Goal: Information Seeking & Learning: Compare options

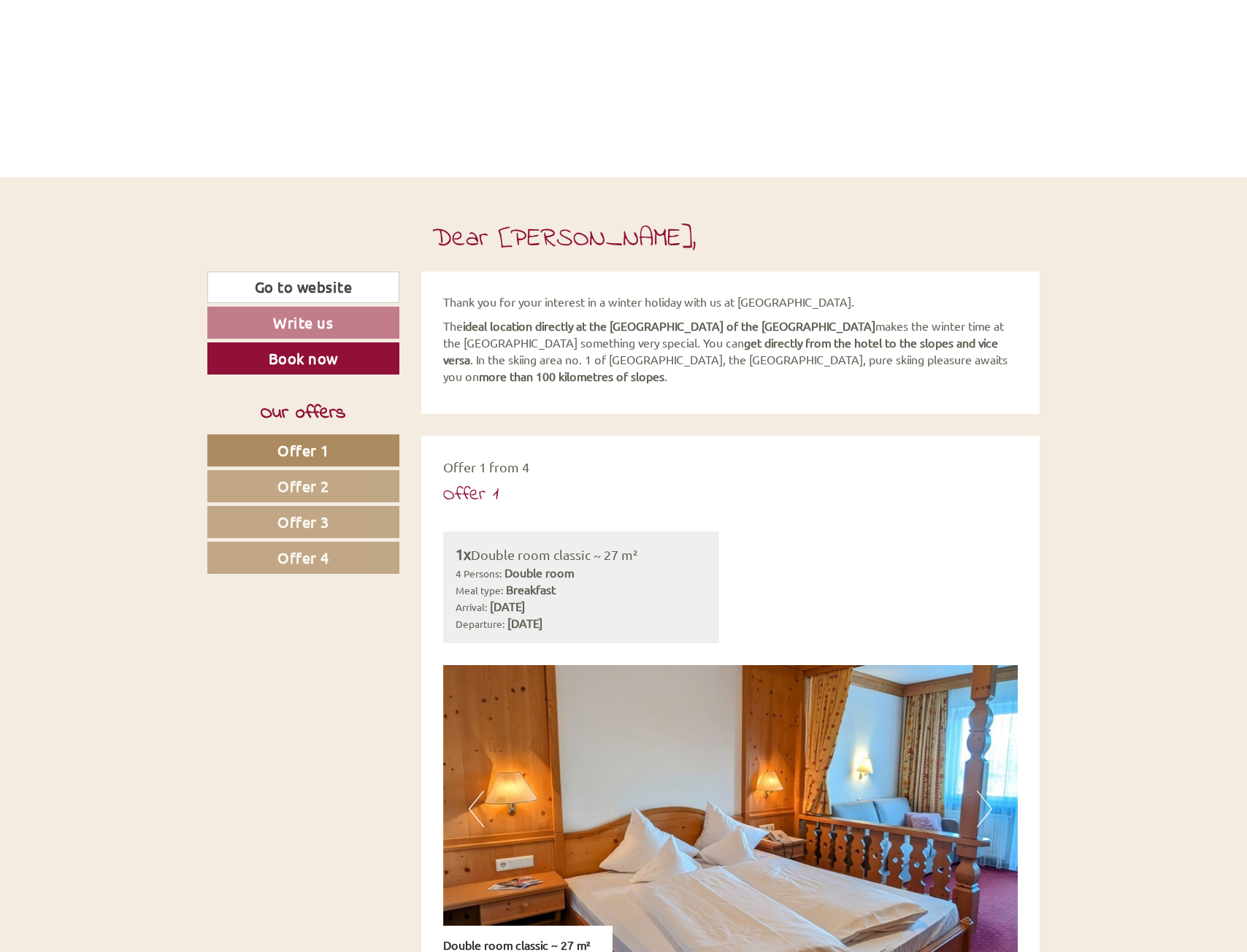
scroll to position [438, 0]
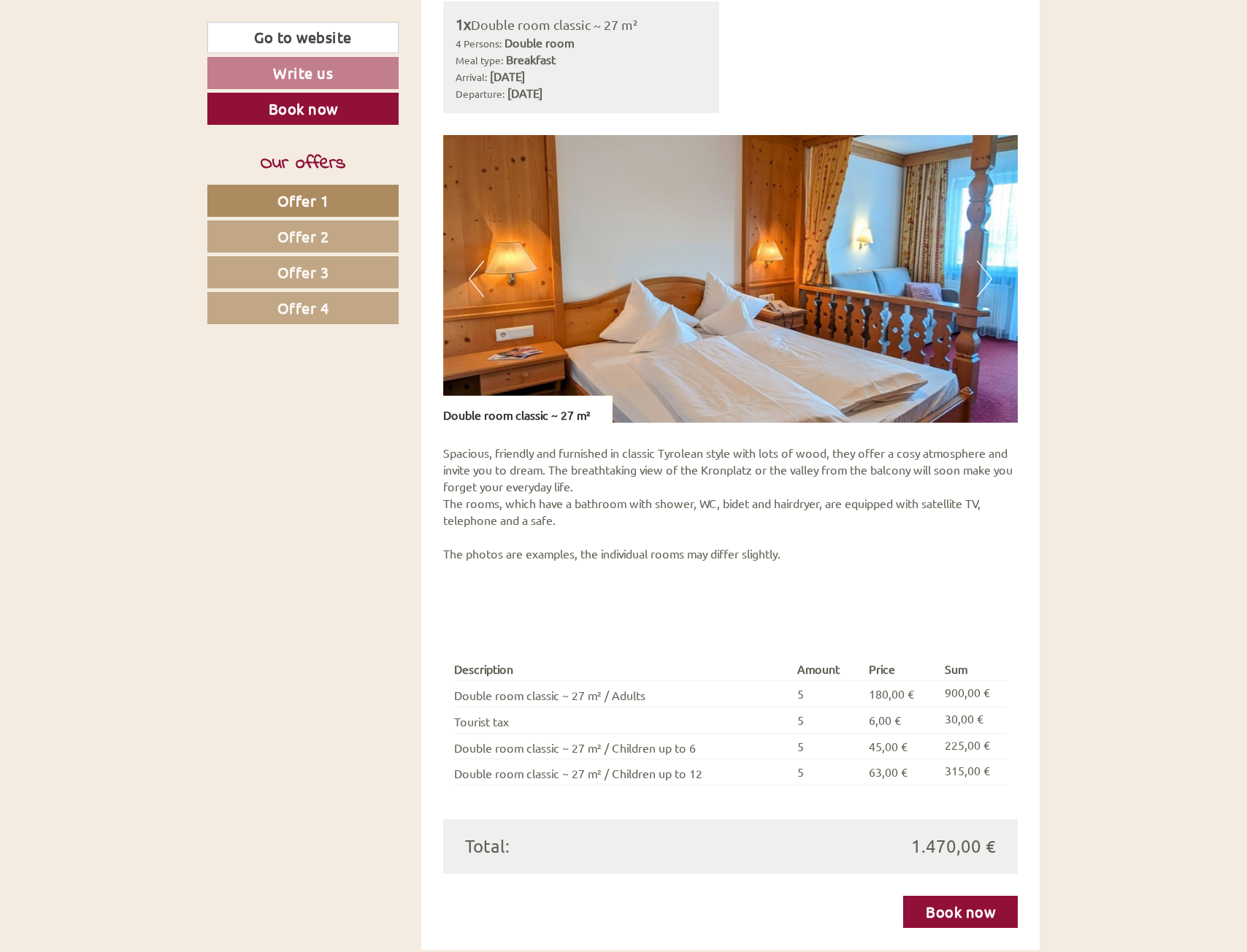
click at [303, 232] on span "Offer 2" at bounding box center [304, 236] width 52 height 18
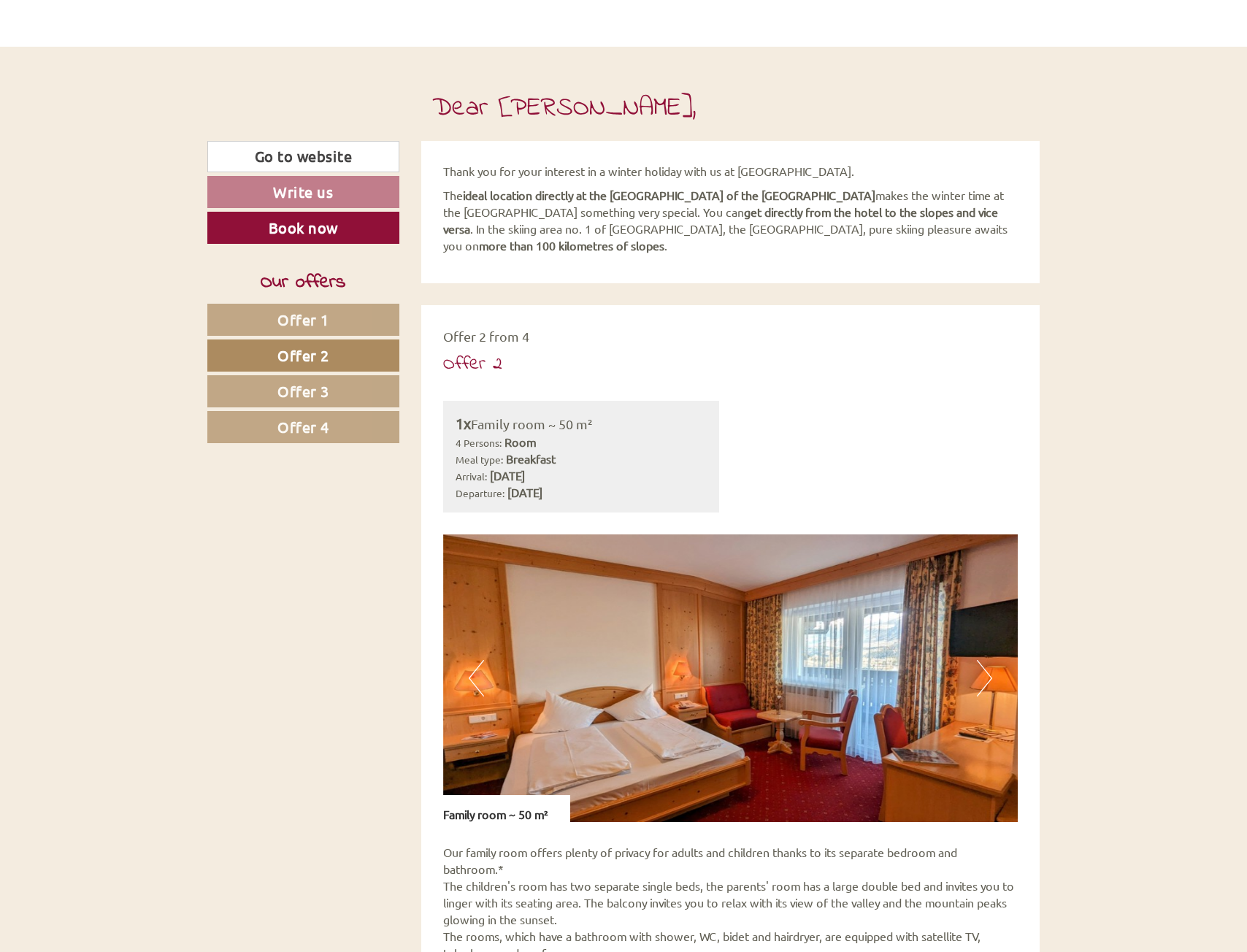
scroll to position [546, 0]
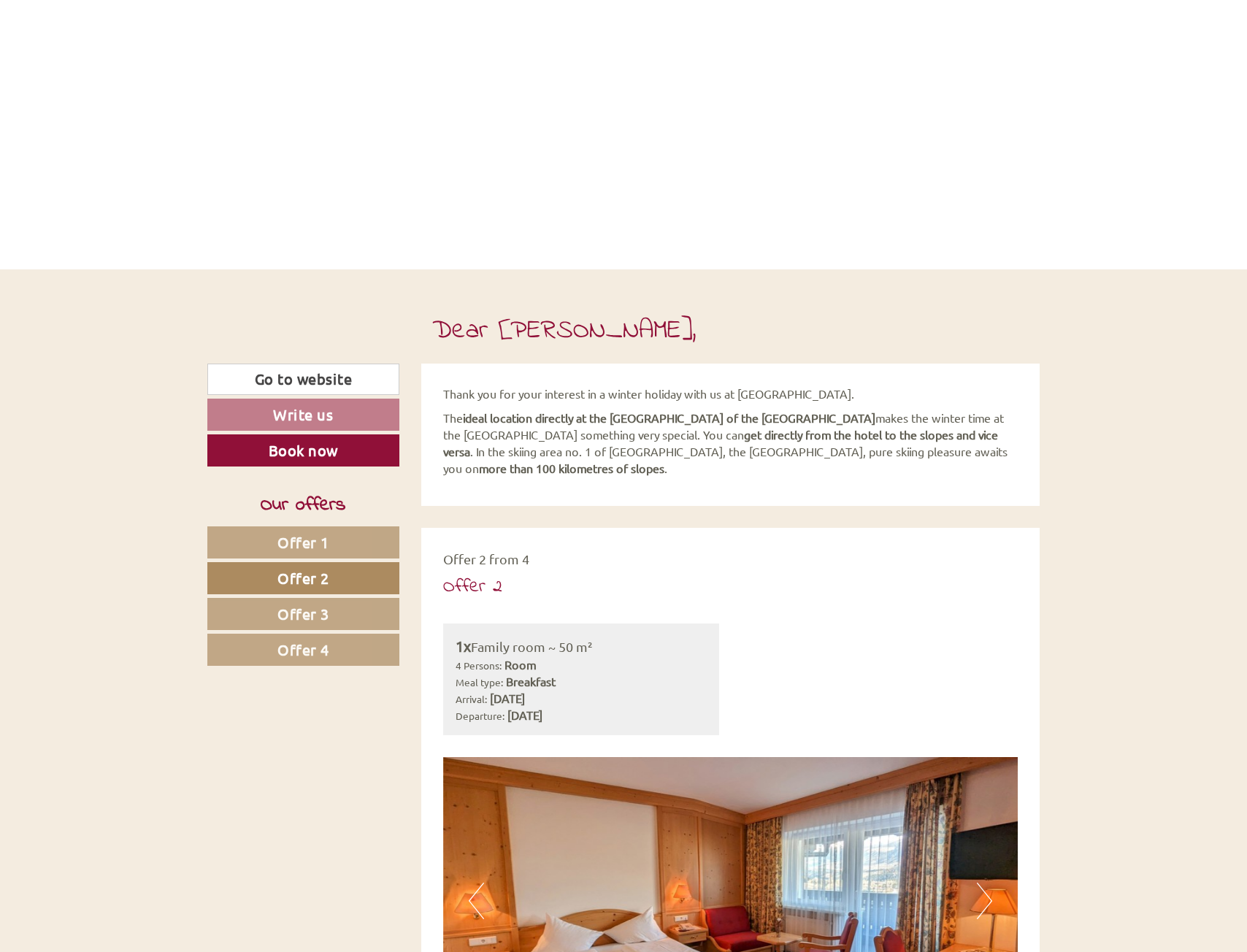
click at [327, 536] on span "Offer 1" at bounding box center [304, 542] width 52 height 18
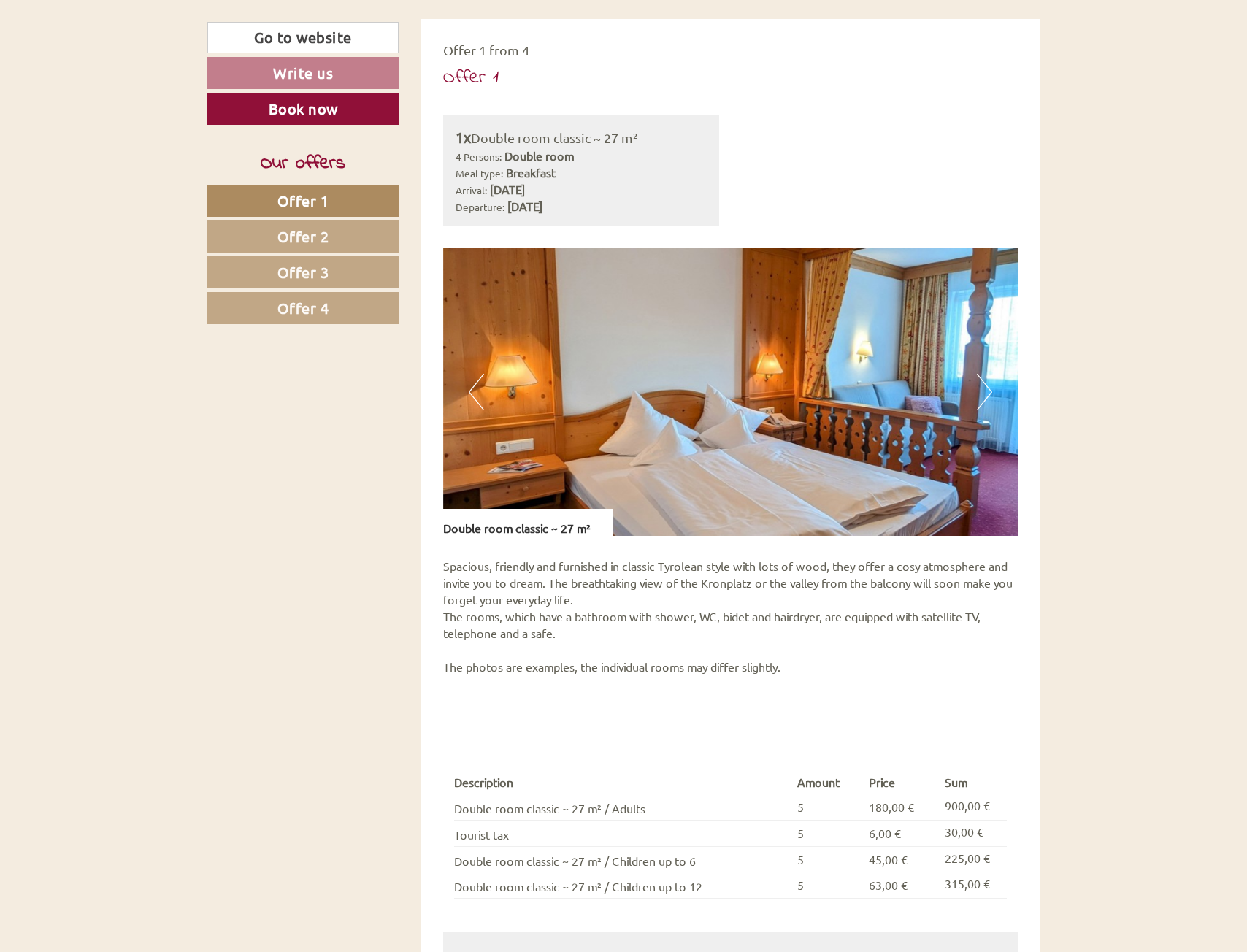
scroll to position [838, 0]
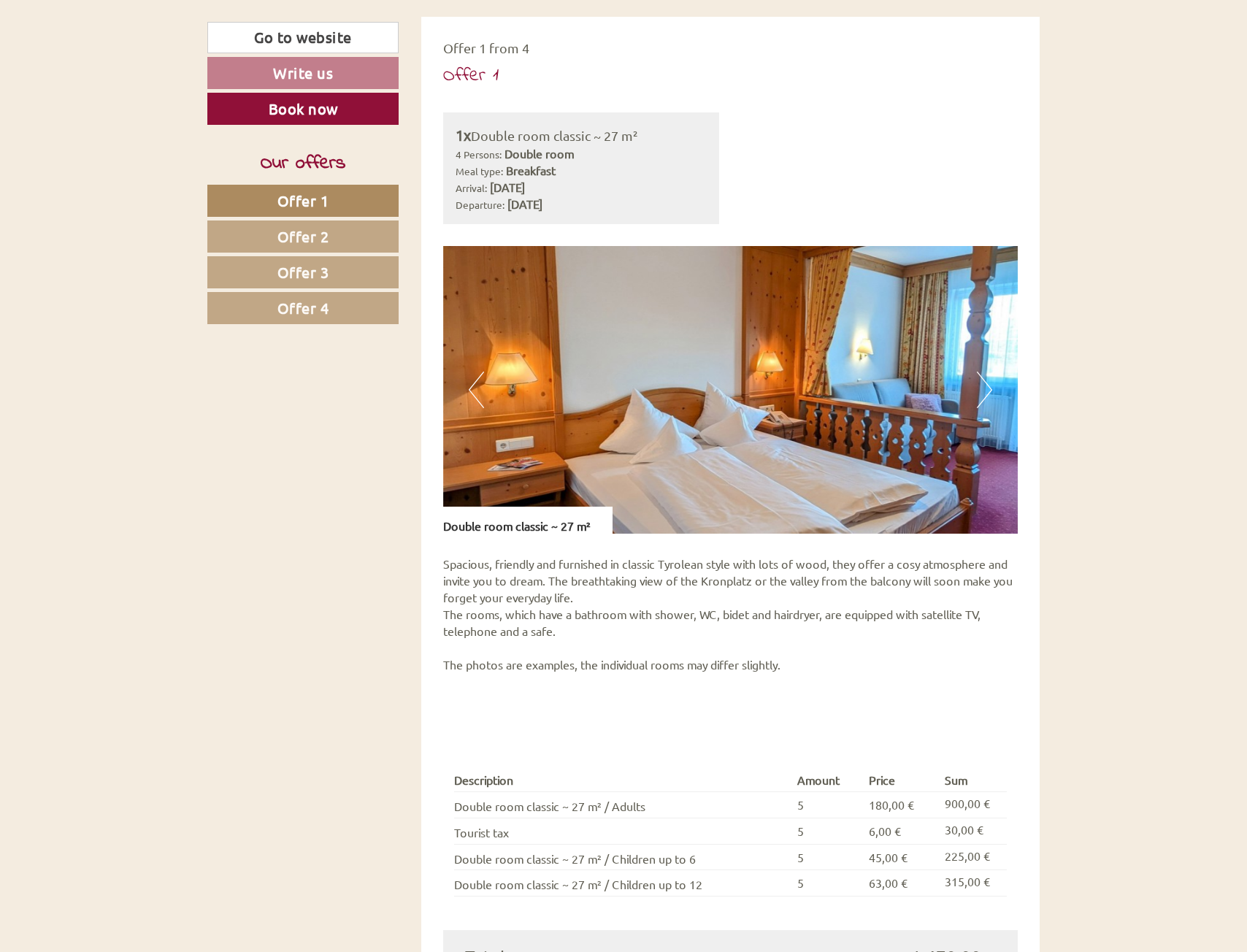
click at [327, 236] on span "Offer 2" at bounding box center [304, 236] width 52 height 18
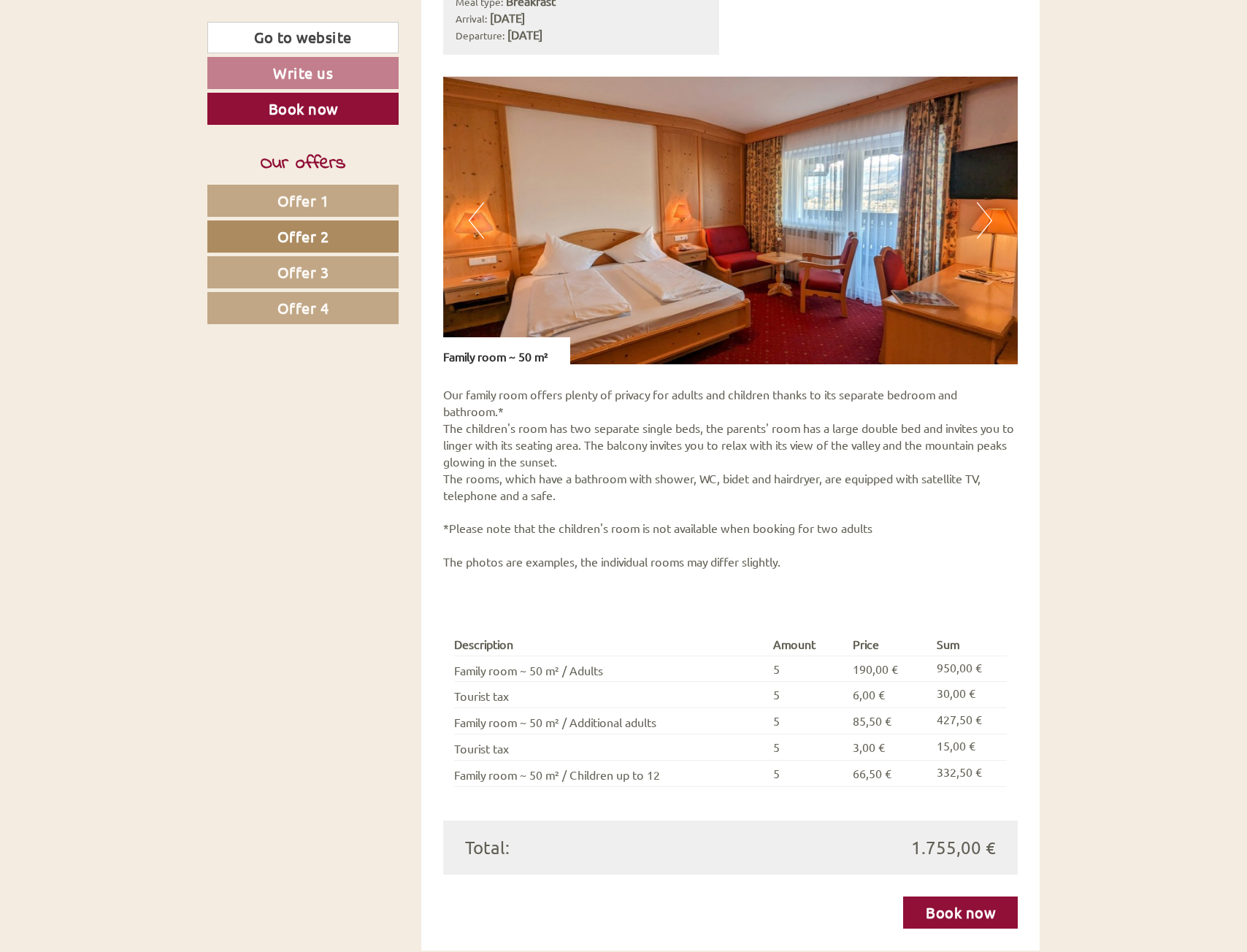
scroll to position [1057, 0]
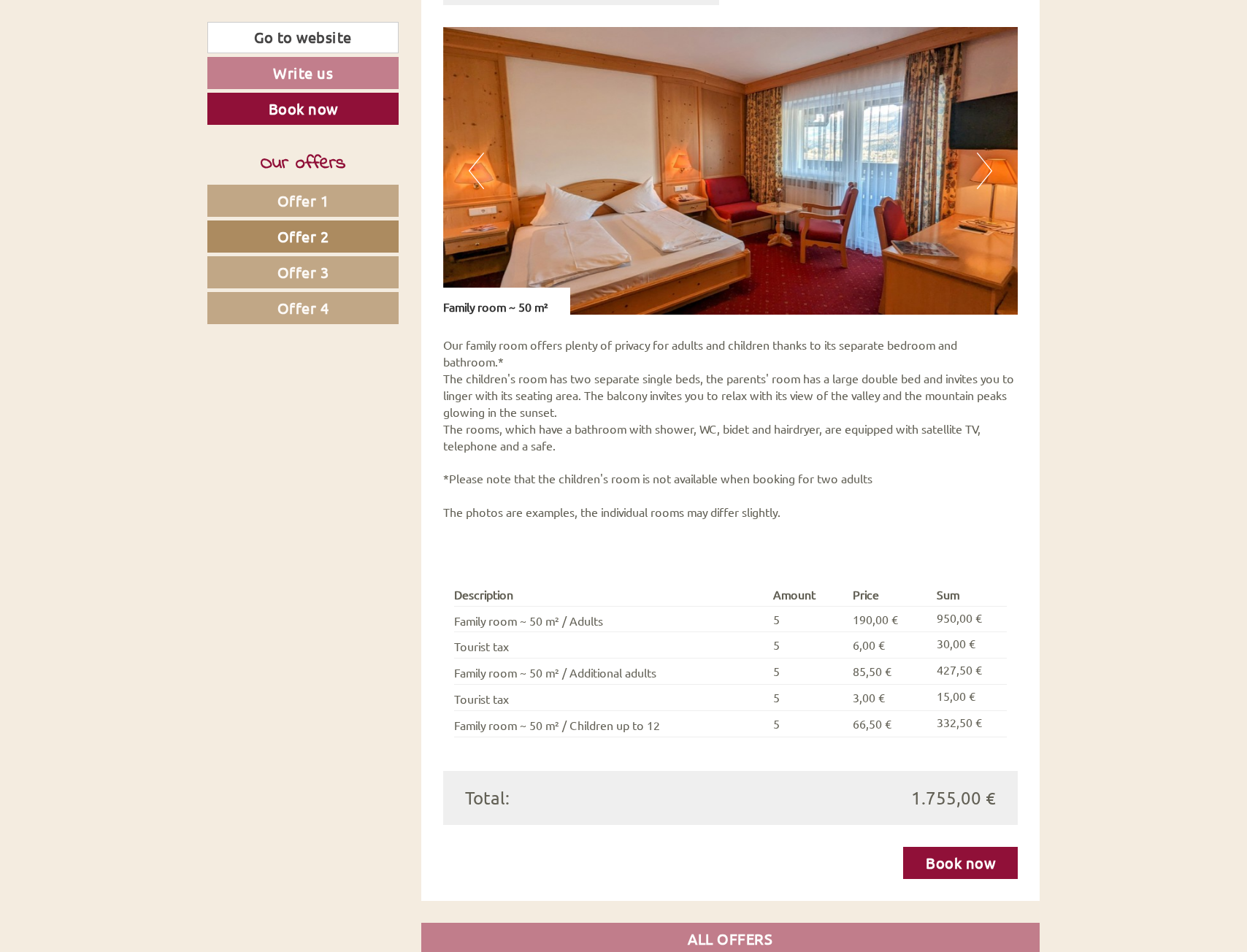
click at [333, 205] on link "Offer 1" at bounding box center [303, 201] width 191 height 32
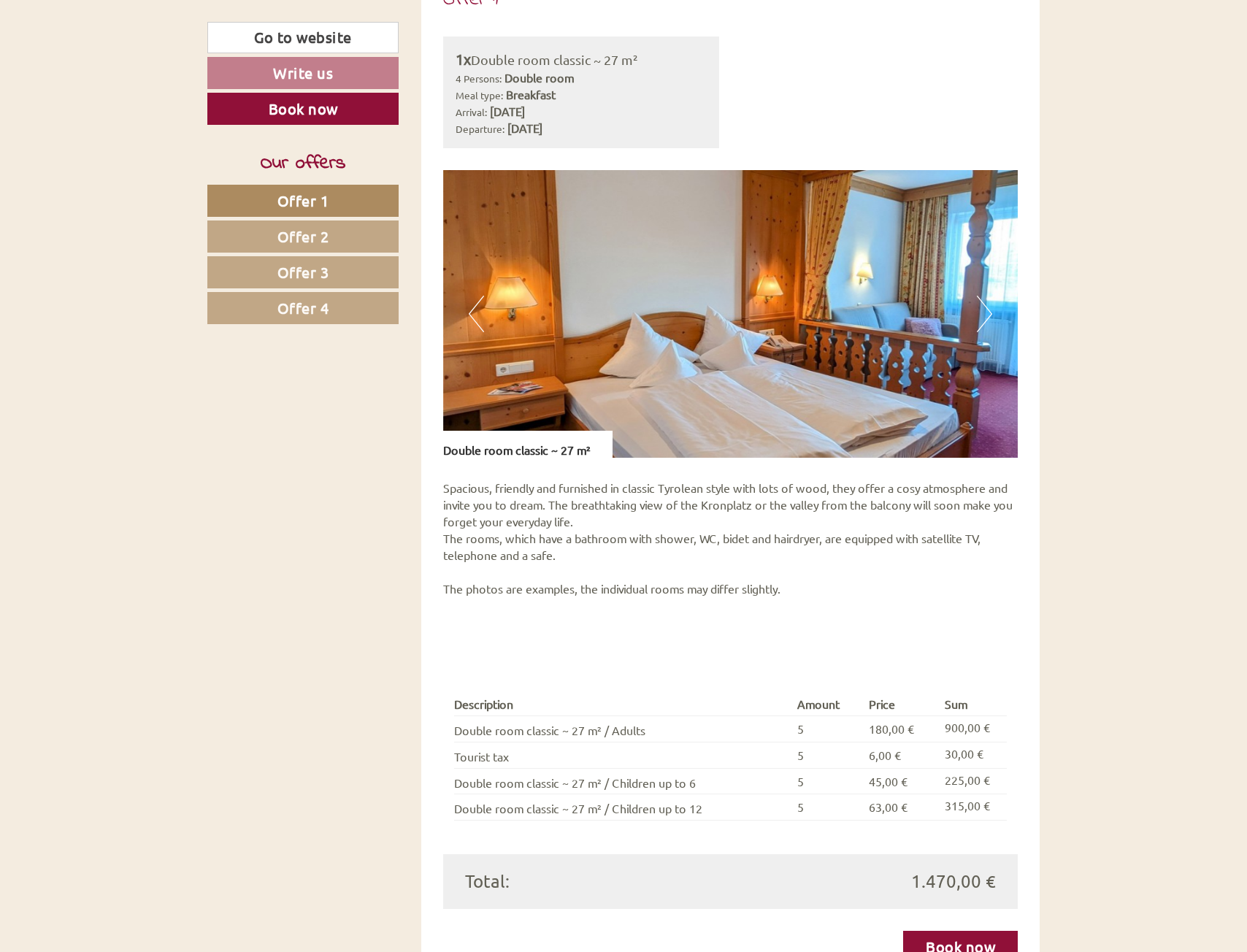
scroll to position [912, 0]
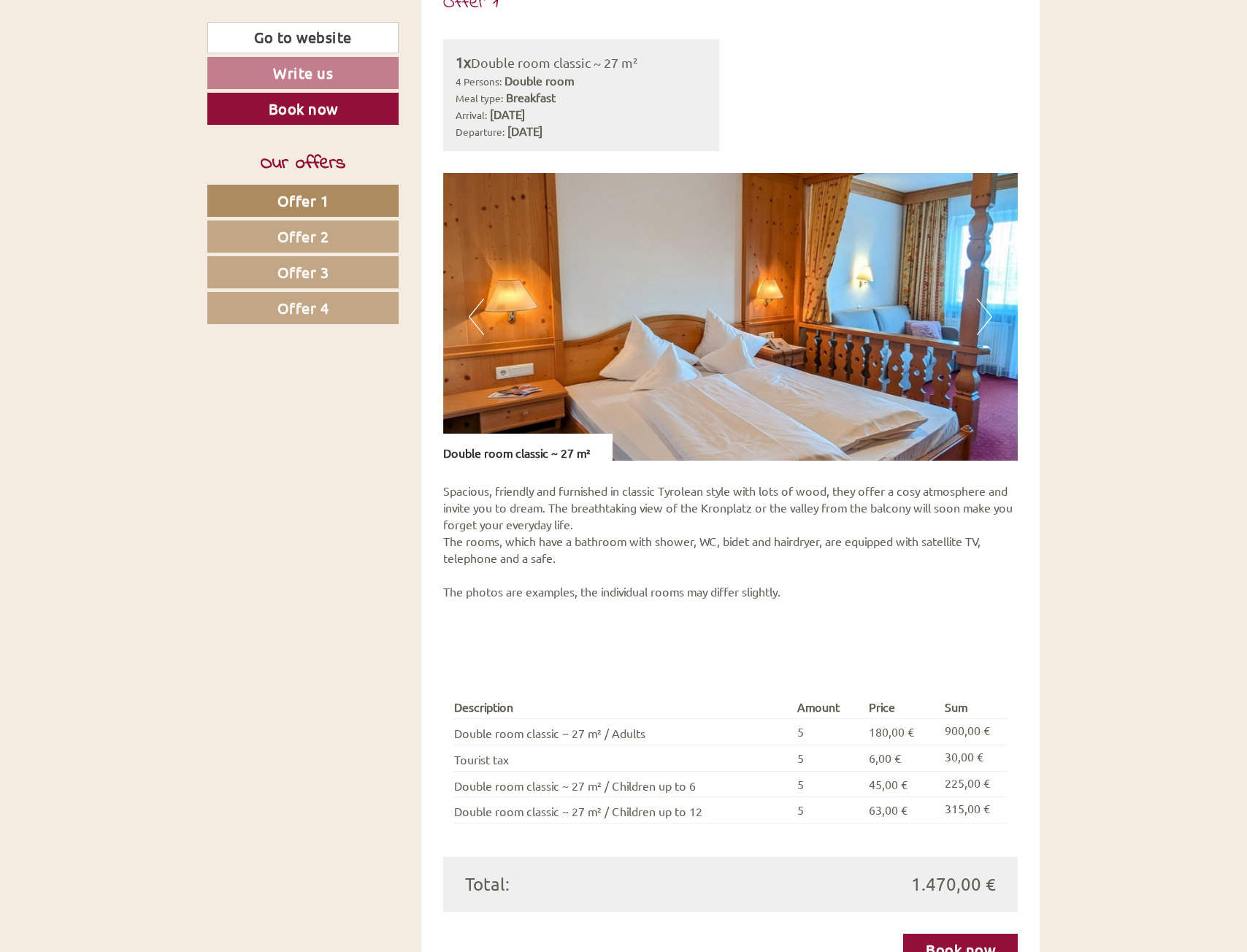
click at [311, 241] on span "Offer 2" at bounding box center [304, 236] width 52 height 18
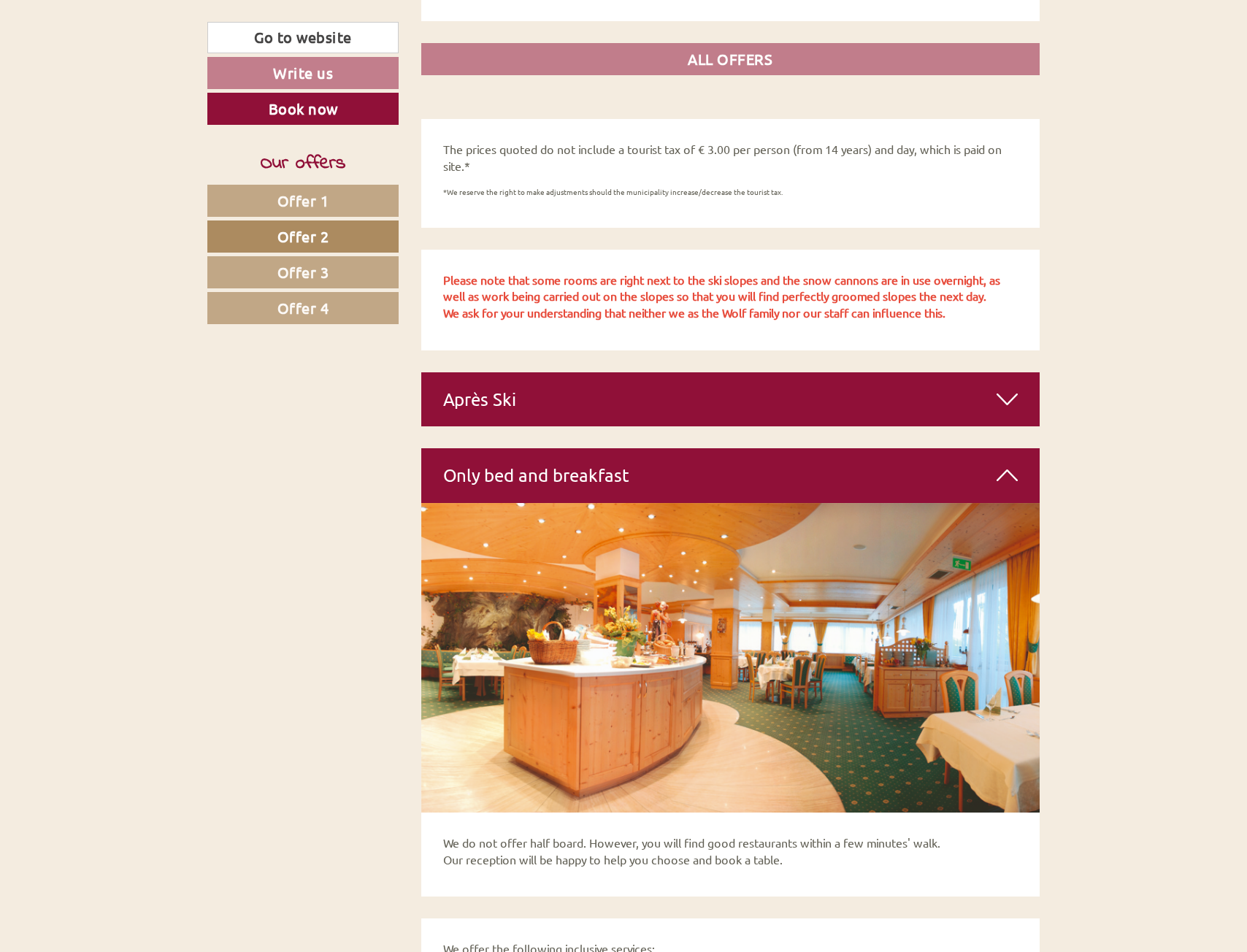
scroll to position [1934, 0]
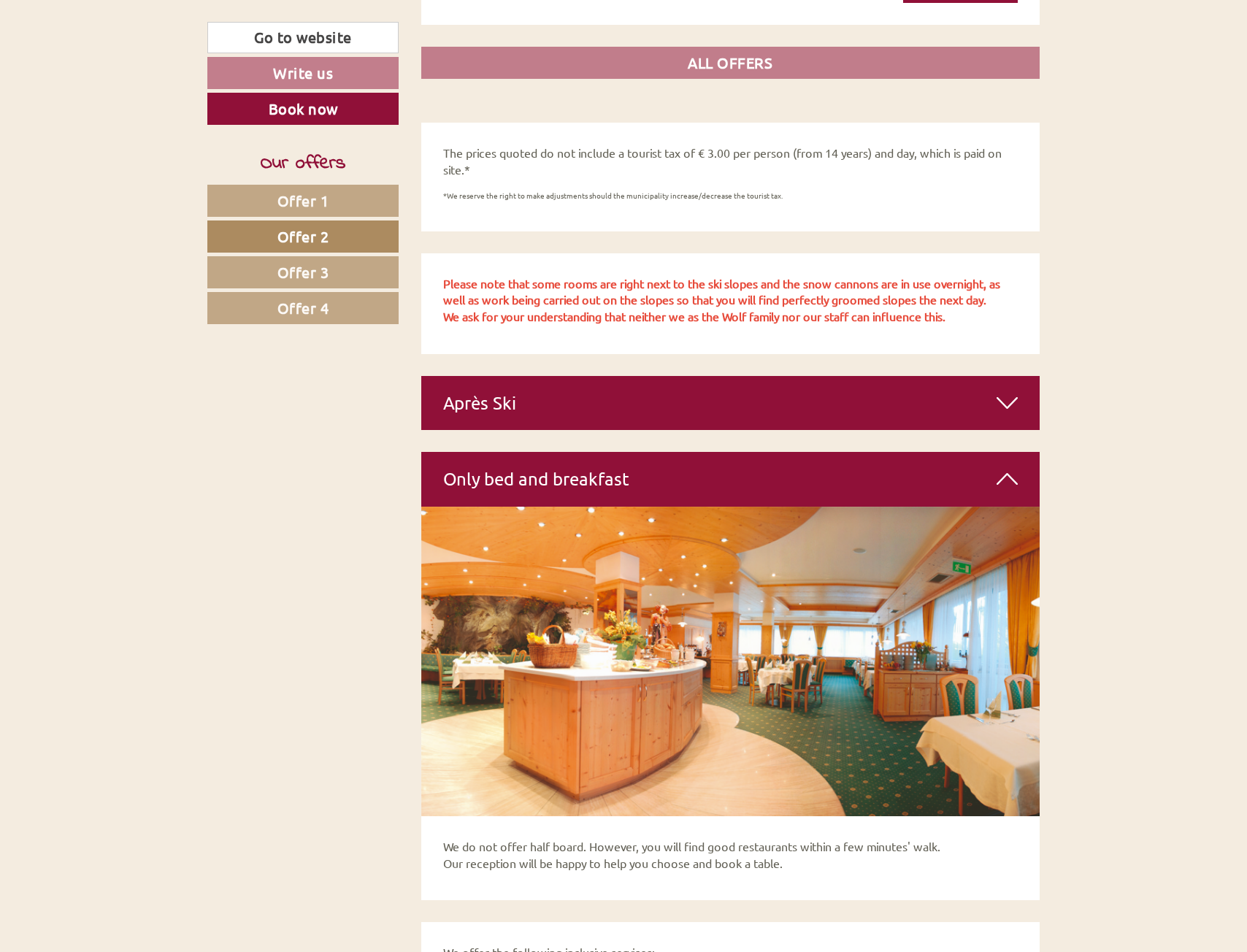
click at [591, 381] on div "Après Ski" at bounding box center [731, 403] width 619 height 54
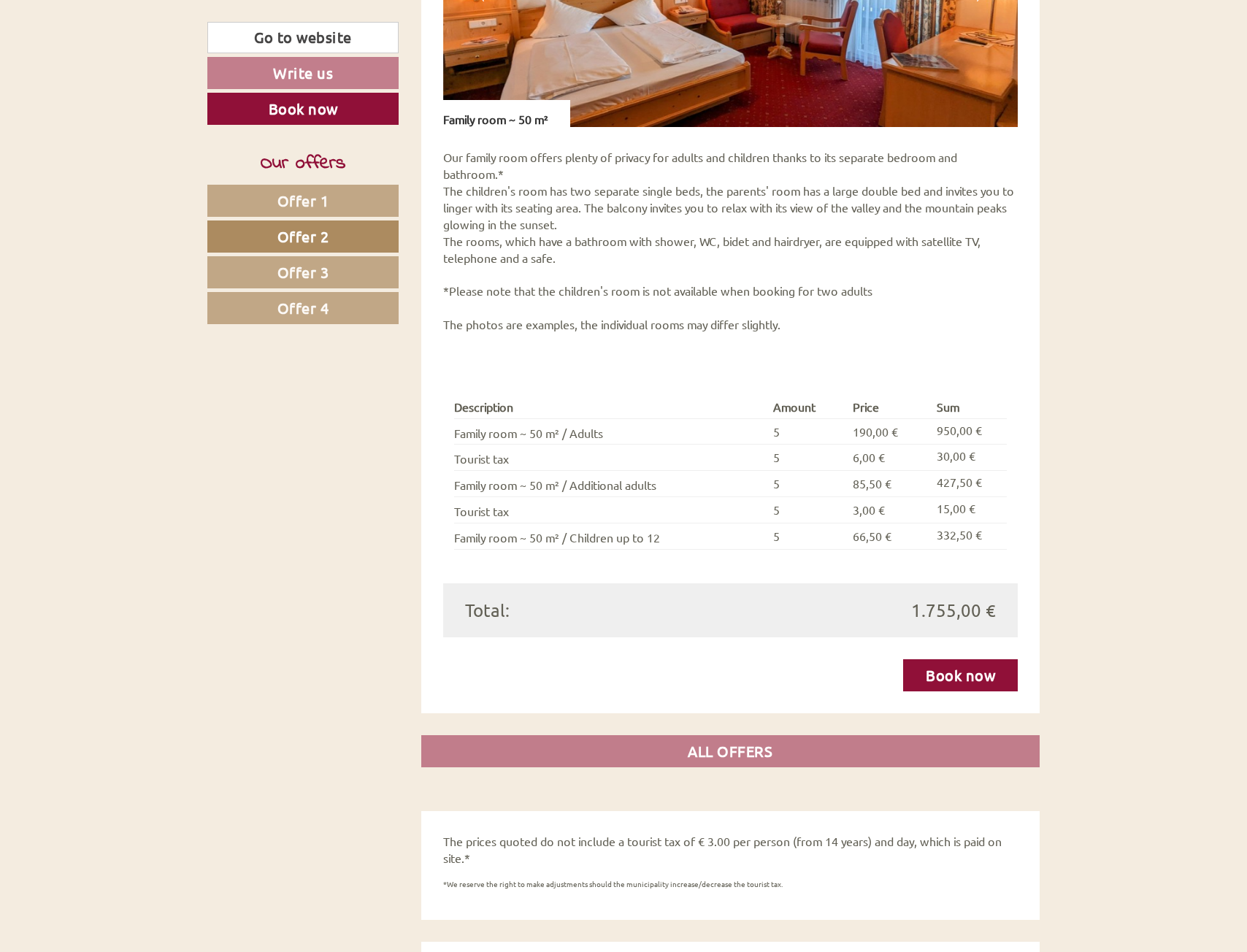
scroll to position [1203, 0]
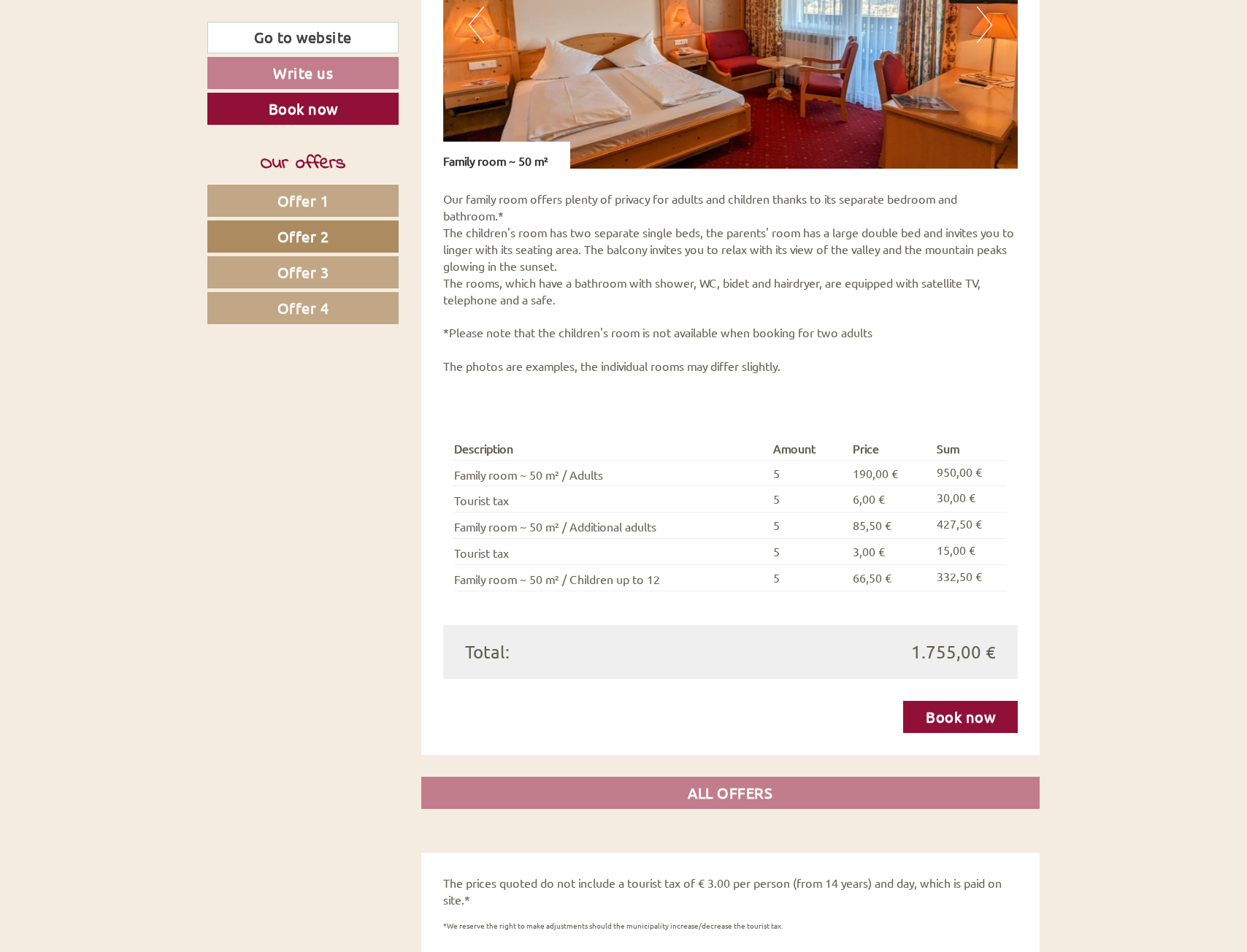
click at [286, 274] on span "Offer 3" at bounding box center [304, 271] width 52 height 18
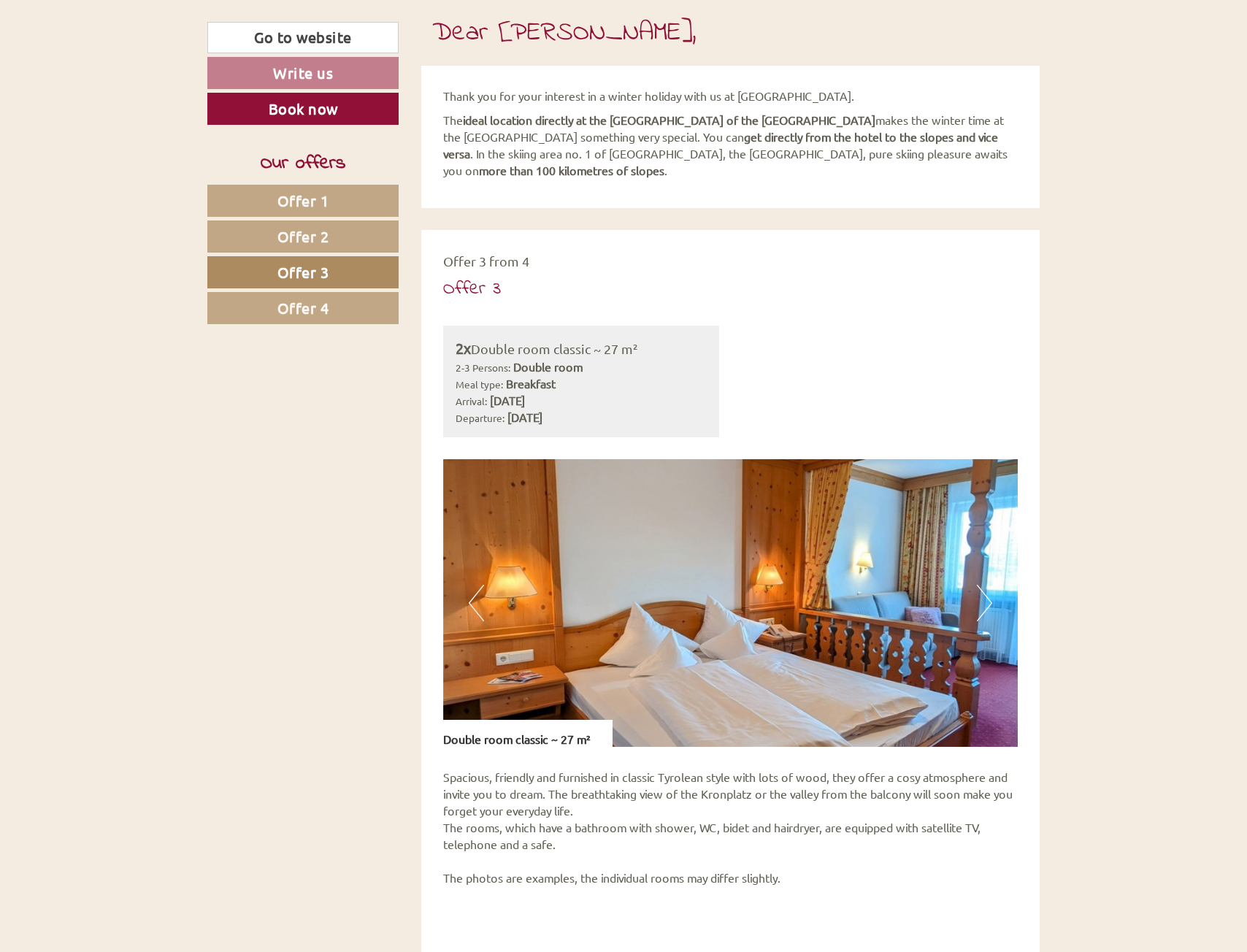
scroll to position [619, 0]
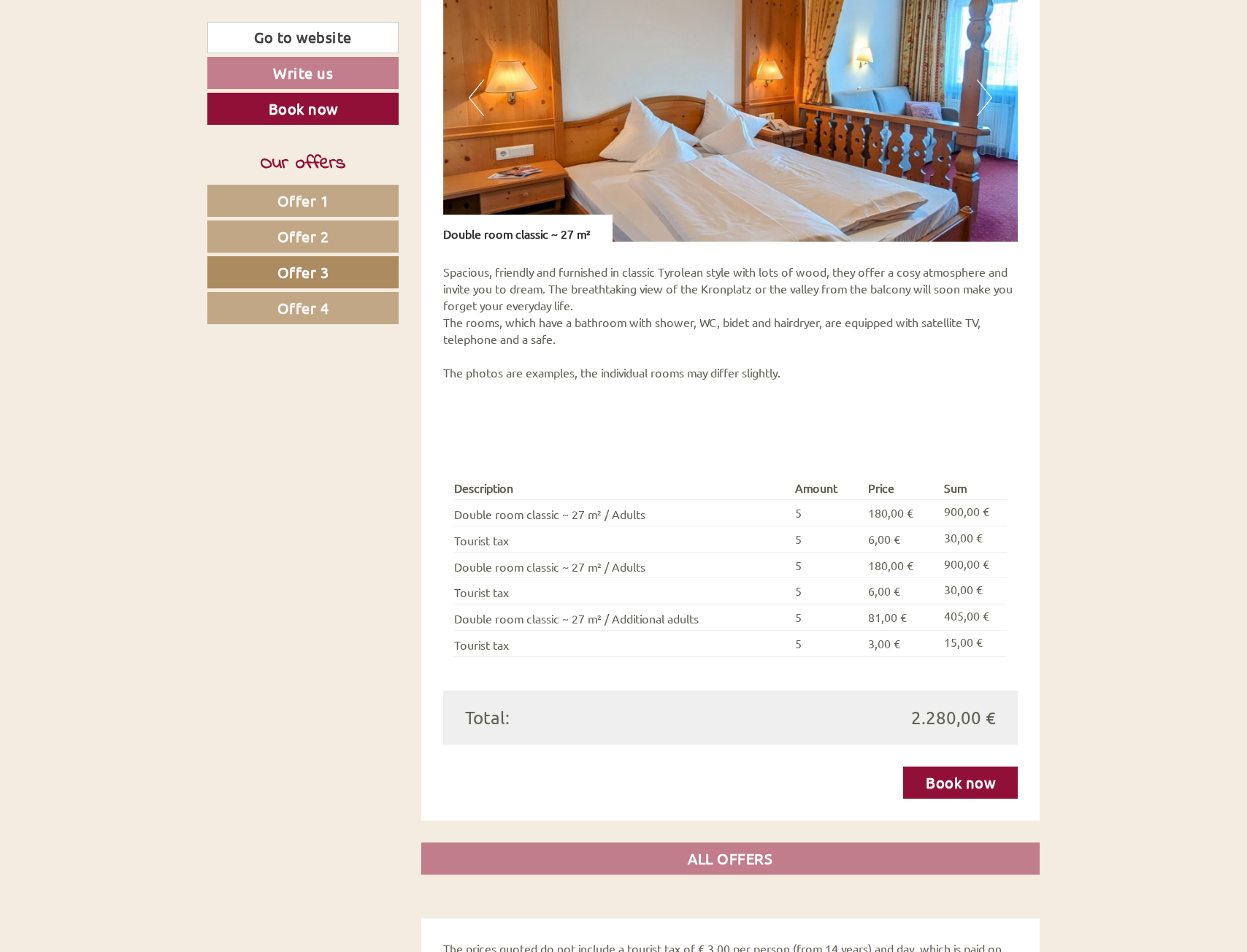
click at [316, 301] on span "Offer 4" at bounding box center [304, 308] width 52 height 18
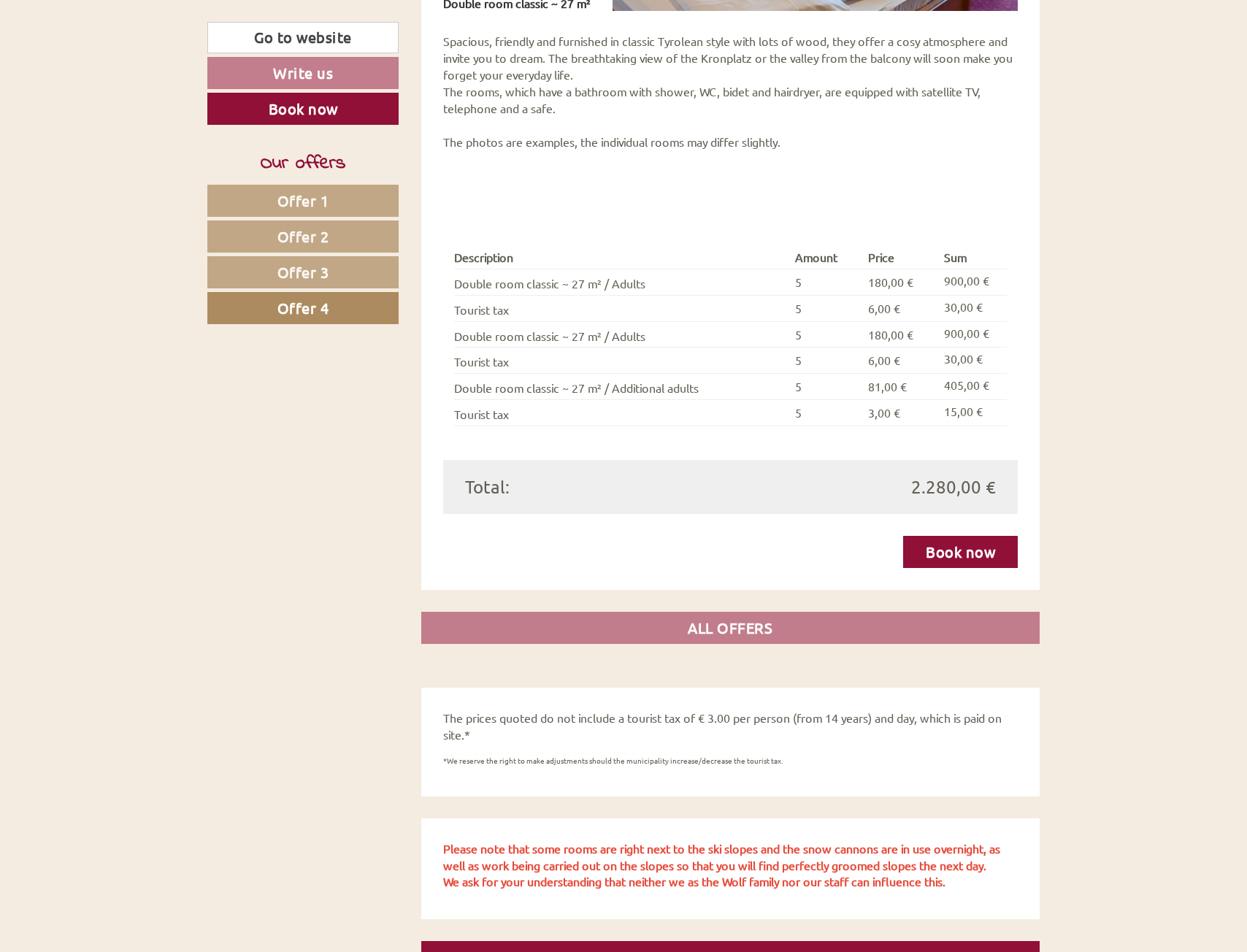
scroll to position [1276, 0]
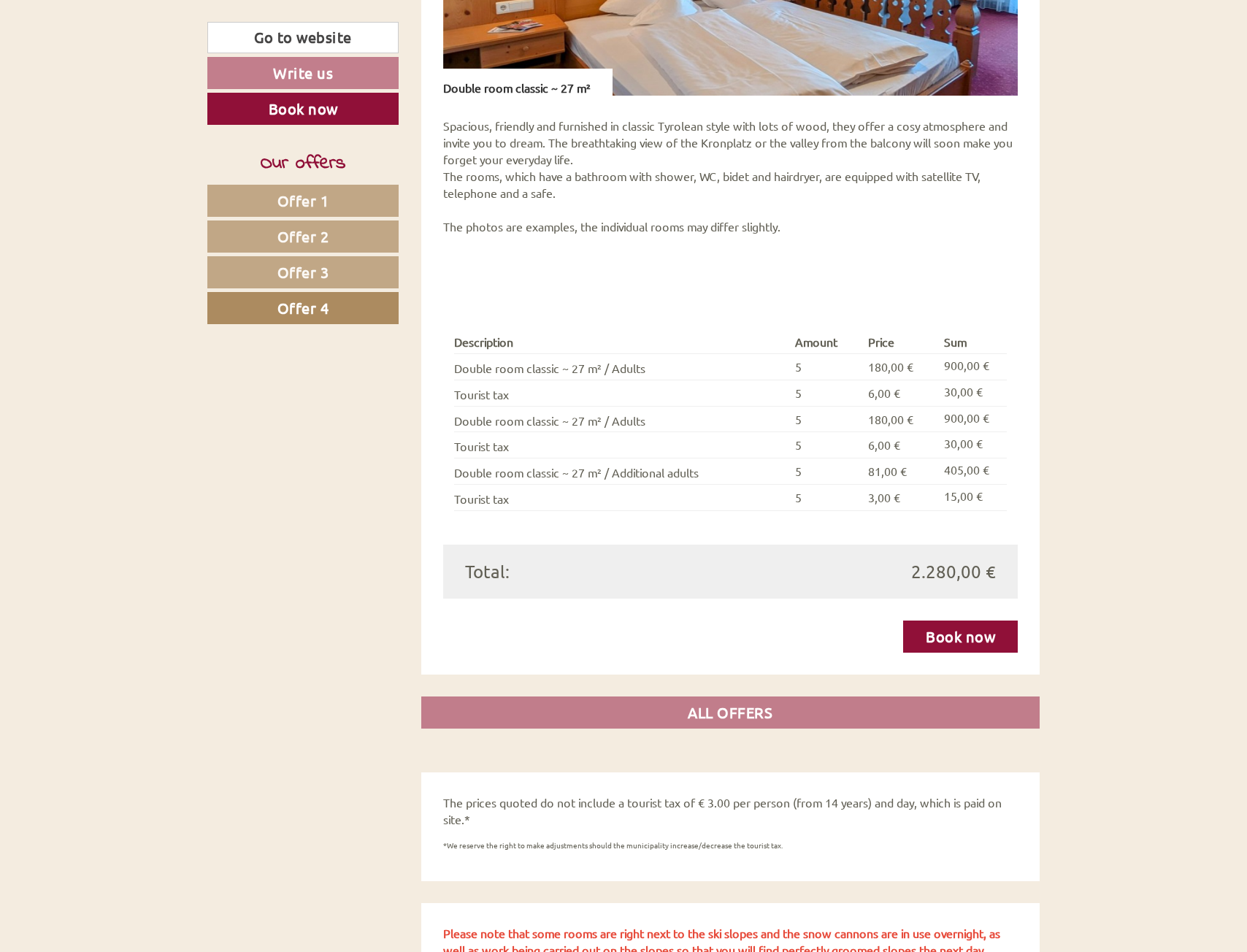
click at [331, 264] on link "Offer 3" at bounding box center [303, 272] width 191 height 32
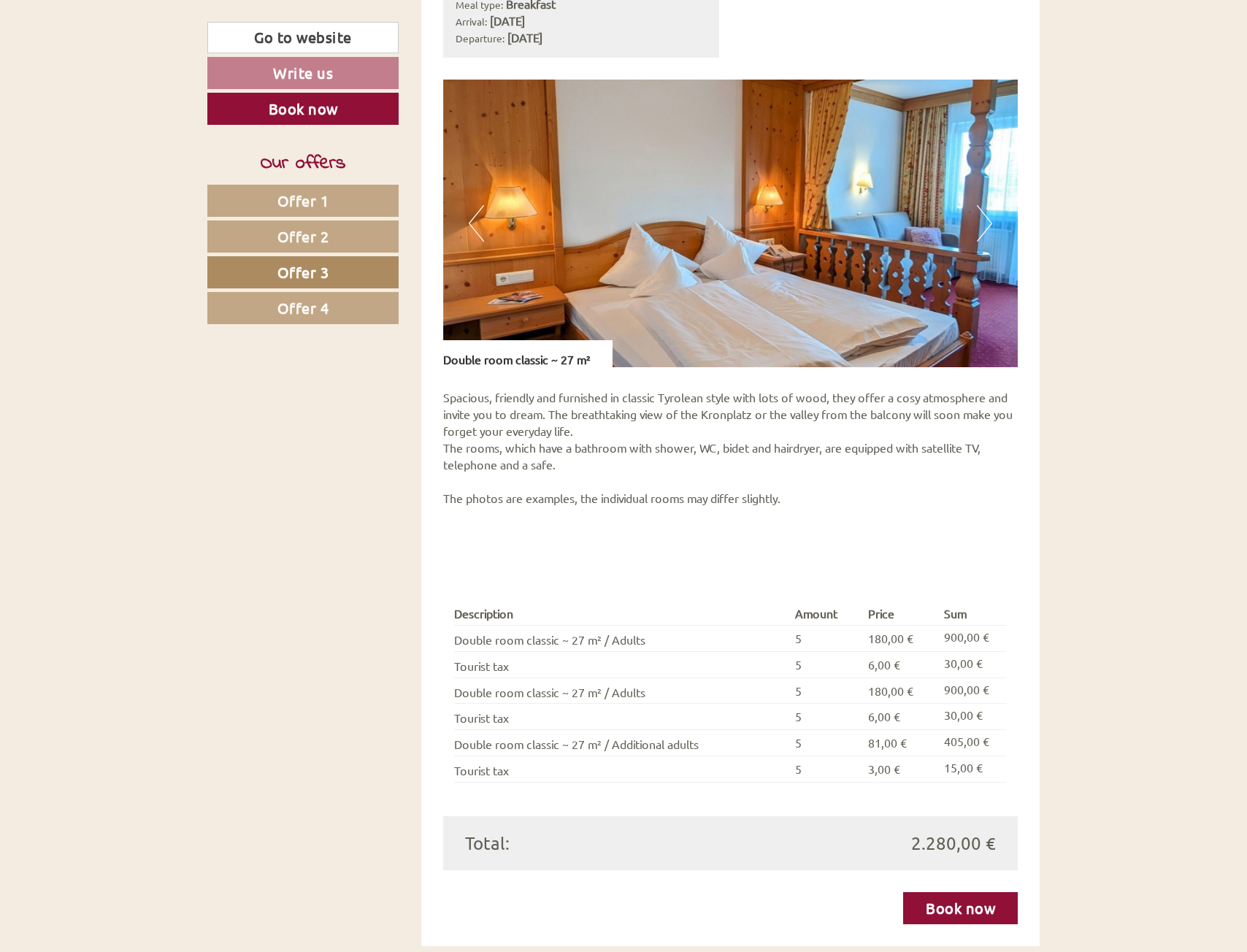
scroll to position [1203, 0]
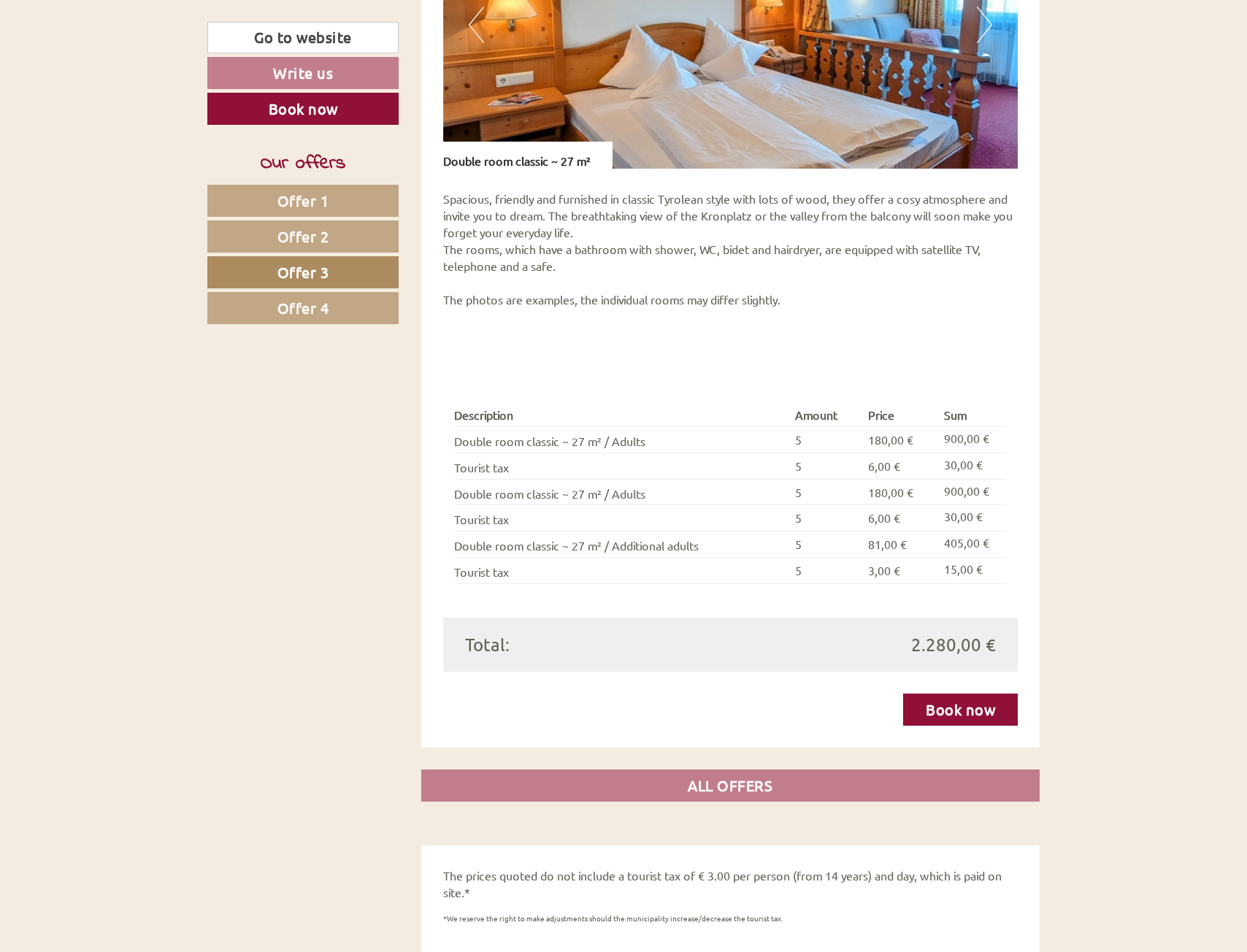
click at [342, 229] on link "Offer 2" at bounding box center [303, 236] width 191 height 32
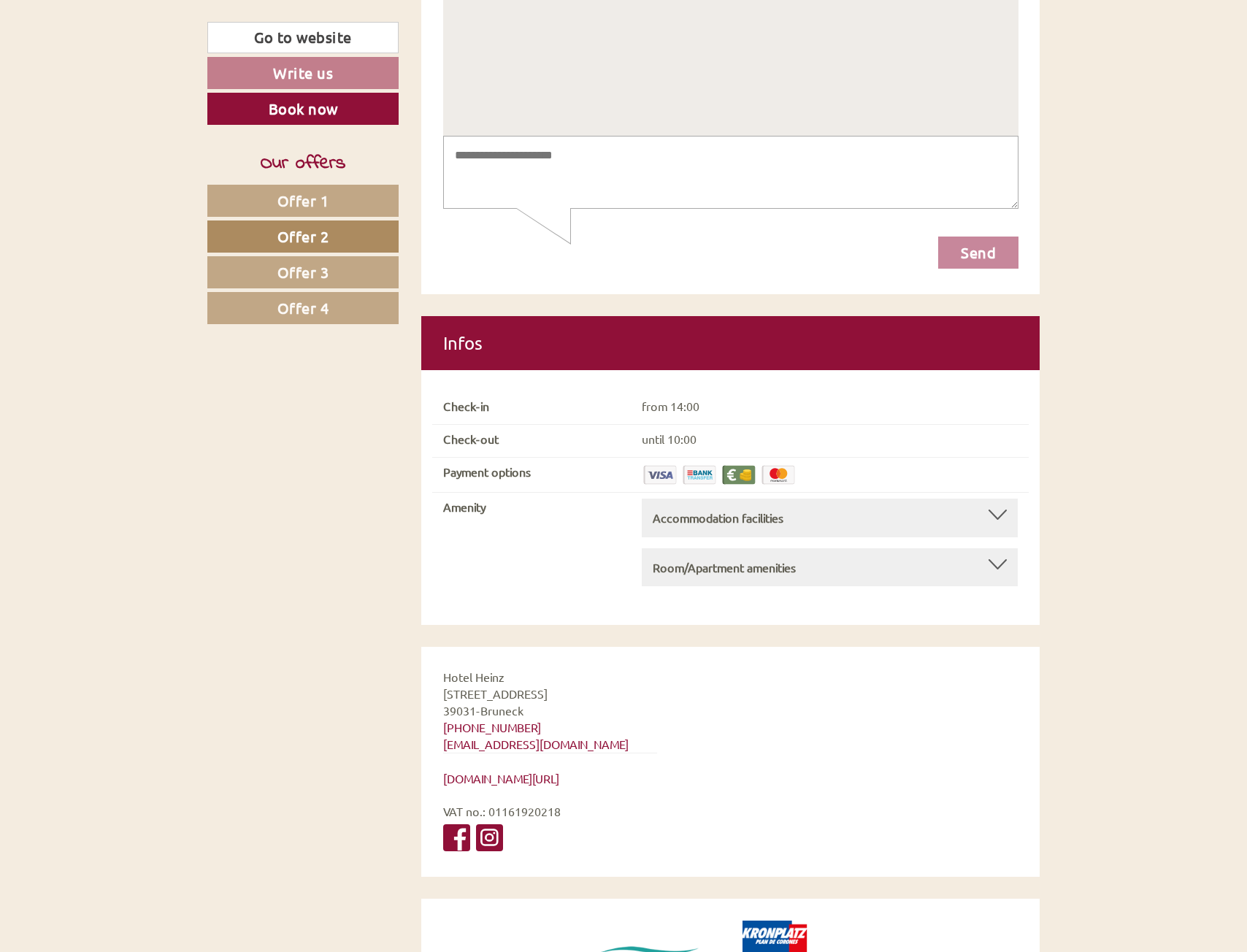
scroll to position [5074, 0]
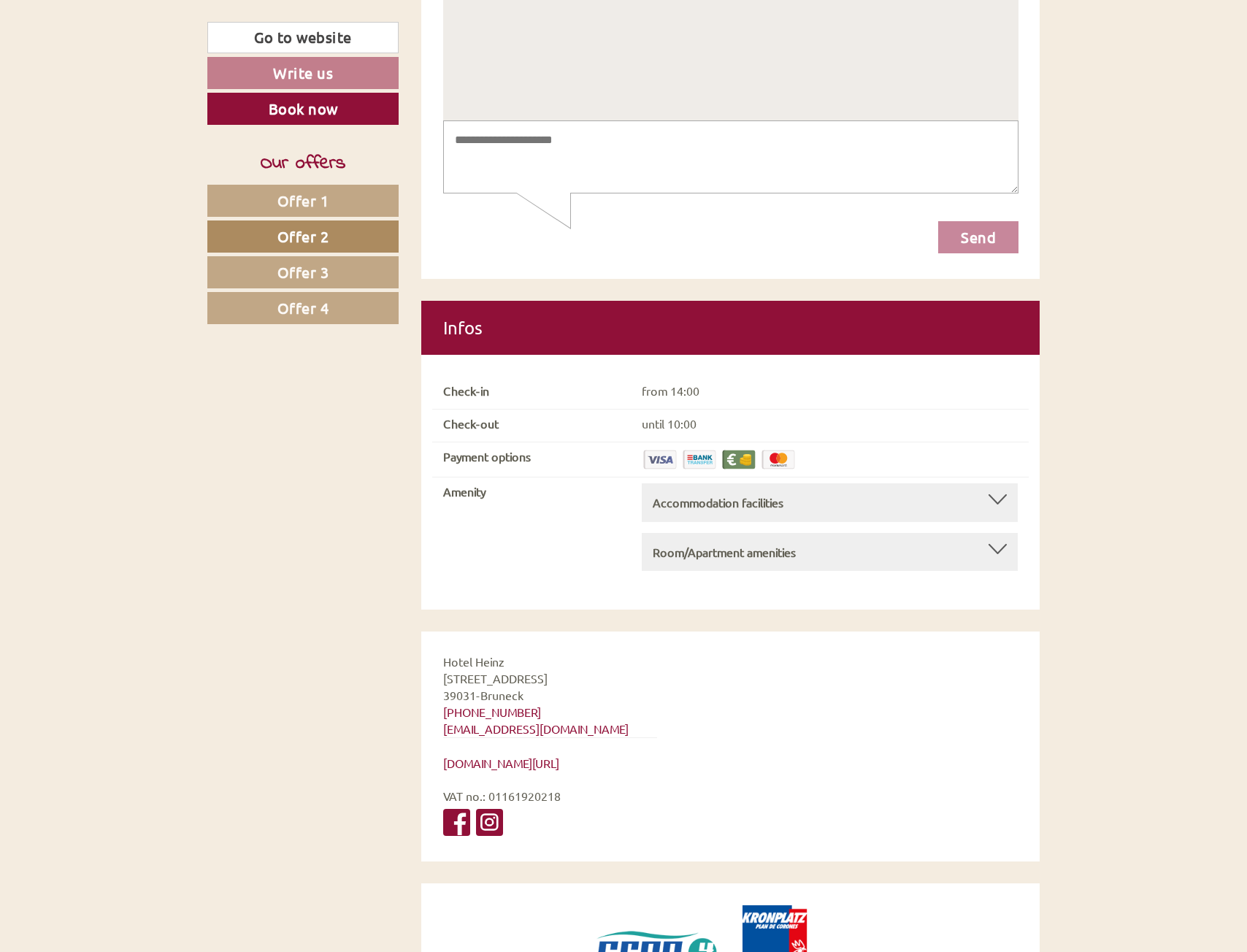
click at [735, 448] on img at bounding box center [739, 459] width 36 height 23
click at [653, 448] on img at bounding box center [660, 459] width 36 height 23
click at [725, 448] on img at bounding box center [739, 459] width 36 height 23
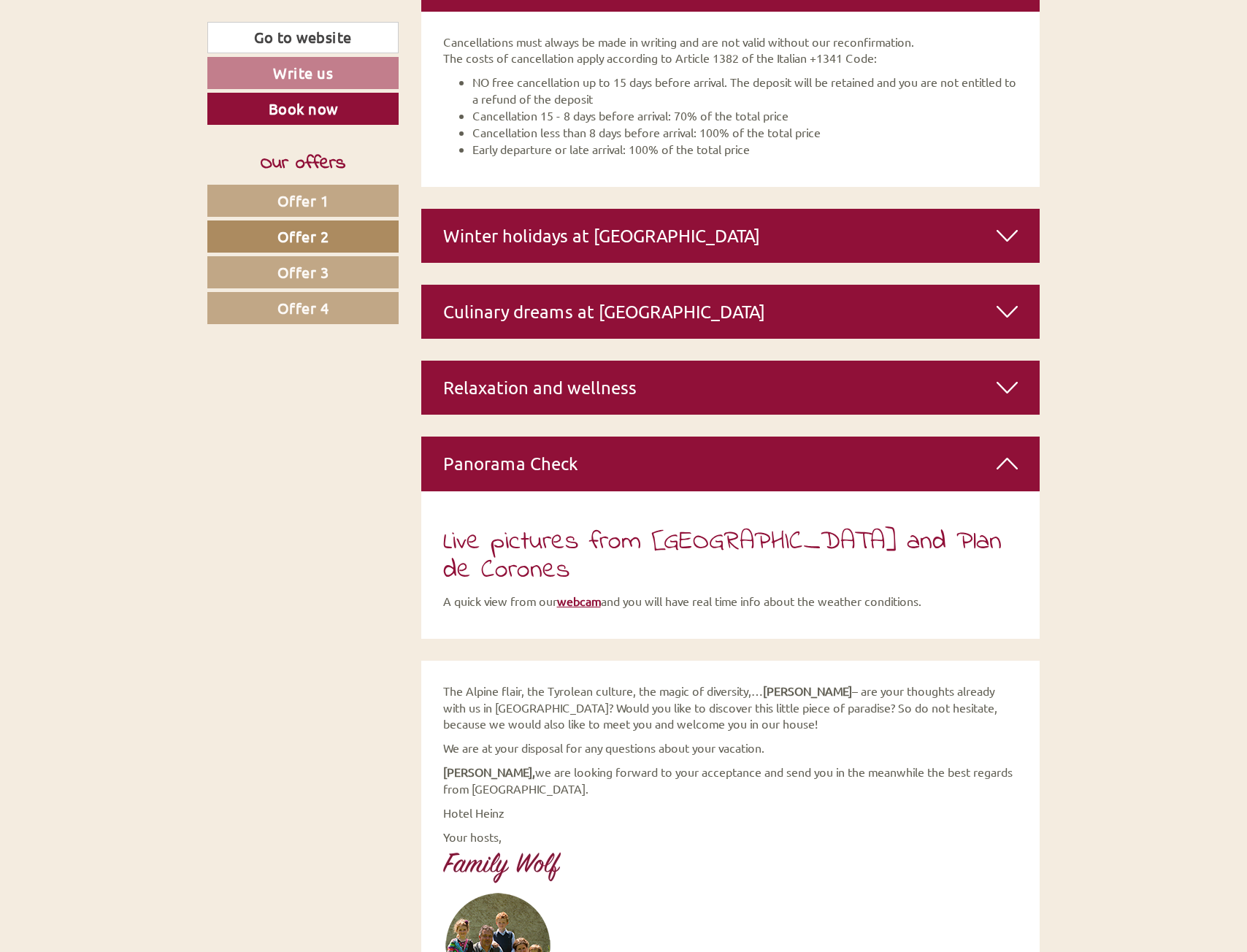
scroll to position [3783, 0]
